Goal: Check status

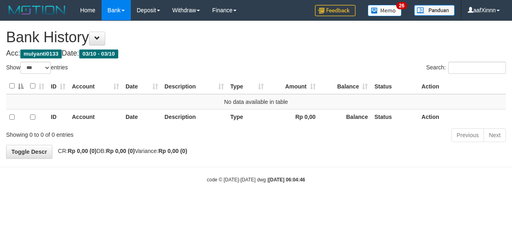
select select "***"
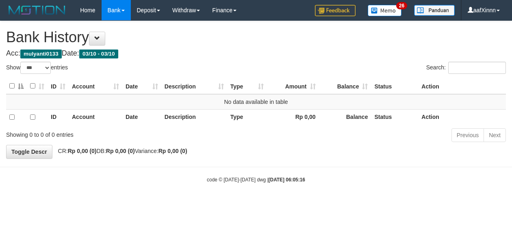
select select "***"
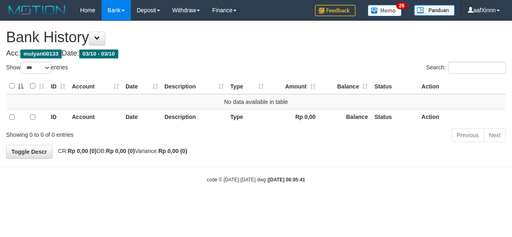
select select "***"
